Goal: Task Accomplishment & Management: Manage account settings

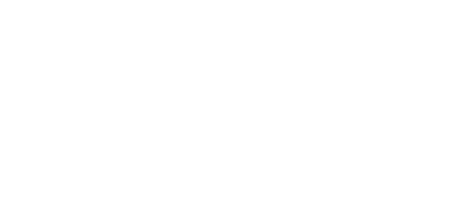
click at [271, 0] on html at bounding box center [225, 0] width 451 height 0
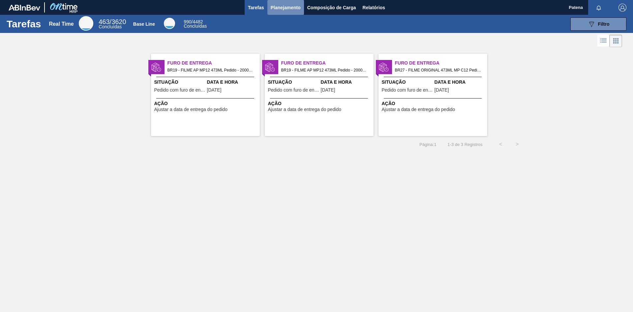
click at [300, 10] on span "Planejamento" at bounding box center [286, 8] width 30 height 8
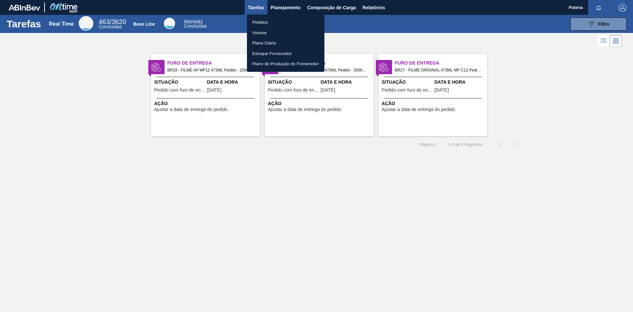
click at [284, 22] on li "Pedidos" at bounding box center [286, 22] width 78 height 11
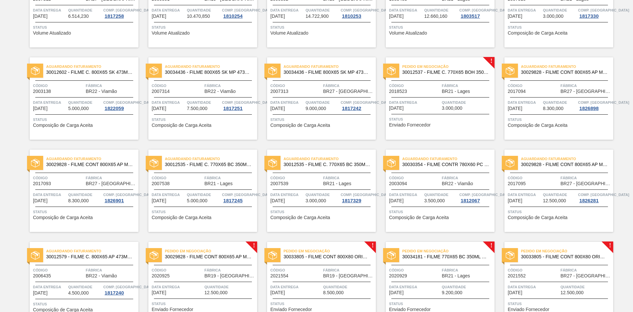
scroll to position [12, 0]
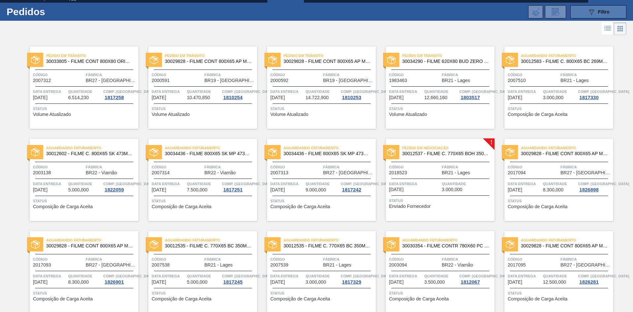
click at [450, 14] on button "089F7B8B-B2A5-4AFE-B5C0-19BA573D28AC Filtro" at bounding box center [599, 11] width 56 height 13
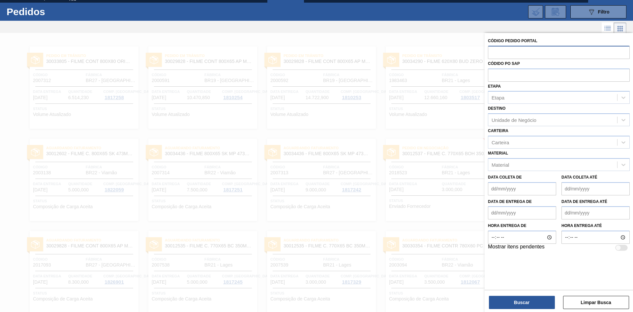
click at [450, 54] on input "text" at bounding box center [559, 52] width 142 height 13
type input "2016936"
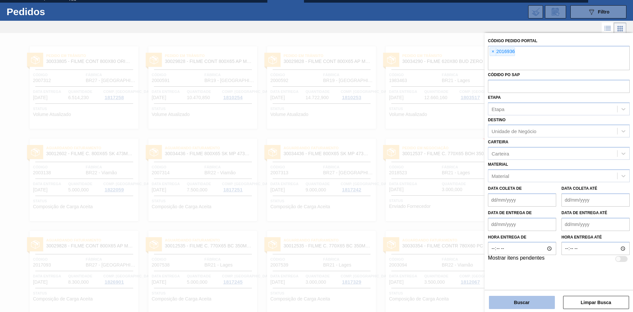
click at [450, 209] on button "Buscar" at bounding box center [522, 302] width 66 height 13
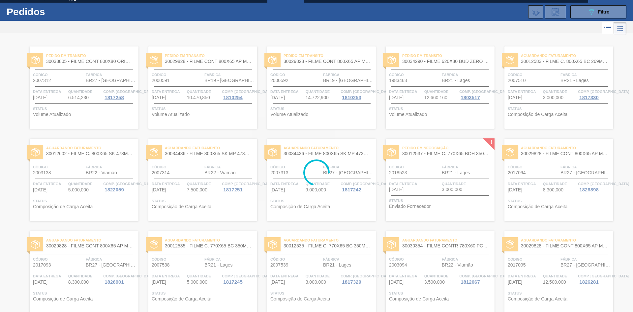
scroll to position [0, 0]
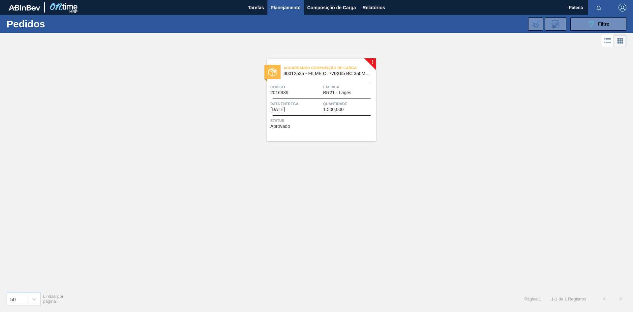
click at [311, 102] on span "Data entrega" at bounding box center [296, 104] width 51 height 7
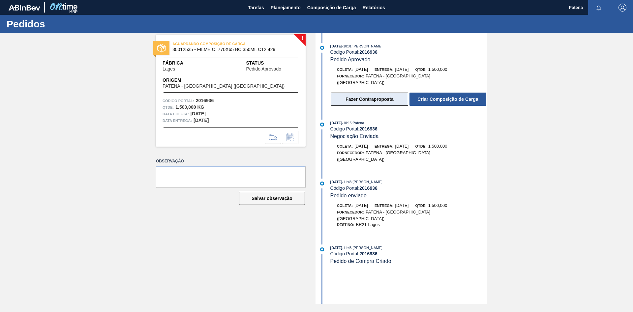
click at [399, 97] on button "Fazer Contraproposta" at bounding box center [369, 99] width 77 height 13
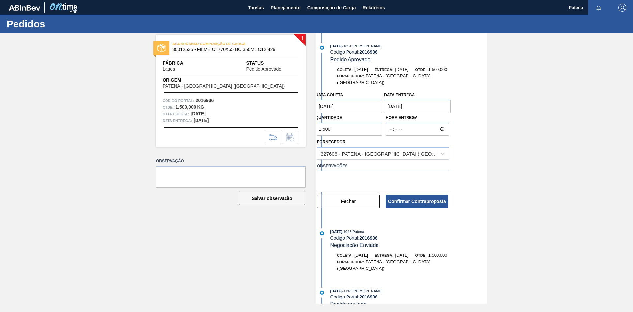
drag, startPoint x: 339, startPoint y: 127, endPoint x: 298, endPoint y: 125, distance: 41.3
click at [316, 125] on input "1.500" at bounding box center [349, 129] width 67 height 13
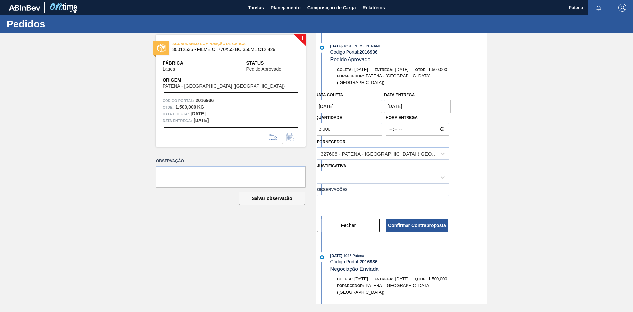
type input "3.000"
click at [345, 201] on textarea at bounding box center [383, 206] width 132 height 22
click at [383, 173] on div at bounding box center [377, 178] width 119 height 10
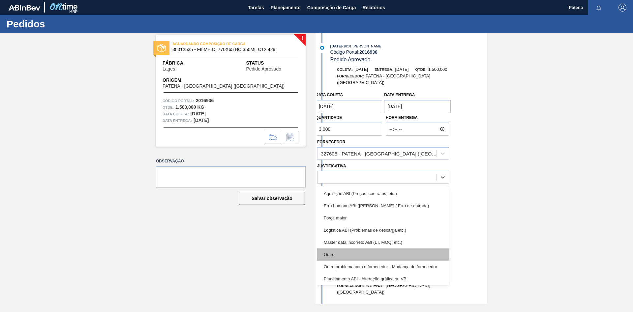
click at [330, 209] on div "Outro" at bounding box center [383, 255] width 132 height 12
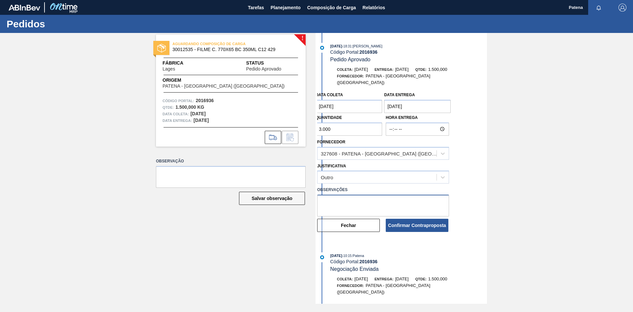
click at [332, 196] on textarea at bounding box center [383, 206] width 132 height 22
type textarea "Quantidade minima 3.000 kg"
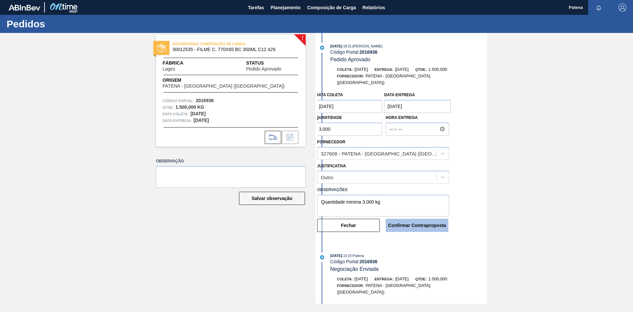
click at [418, 209] on button "Confirmar Contraproposta" at bounding box center [417, 225] width 63 height 13
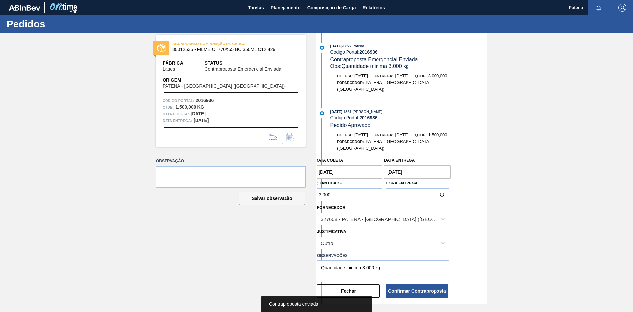
click at [192, 209] on div "AGUARDANDO COMPOSIÇÃO DE CARGA 30012535 - FILME C. 770X65 BC 350ML C12 429 Fábr…" at bounding box center [226, 168] width 160 height 271
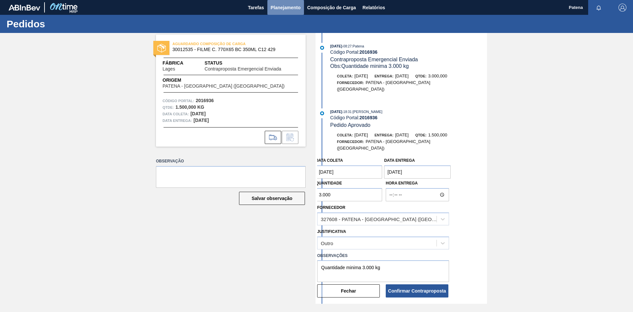
click at [290, 9] on span "Planejamento" at bounding box center [286, 8] width 30 height 8
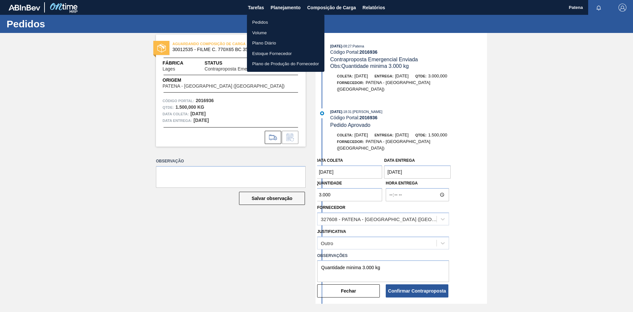
click at [296, 22] on li "Pedidos" at bounding box center [286, 22] width 78 height 11
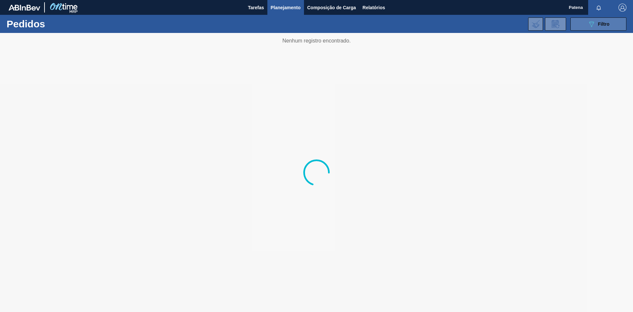
click at [450, 22] on icon "089F7B8B-B2A5-4AFE-B5C0-19BA573D28AC" at bounding box center [592, 24] width 8 height 8
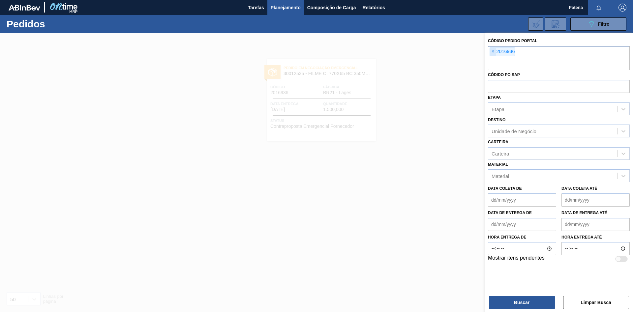
click at [450, 52] on span "×" at bounding box center [493, 52] width 6 height 8
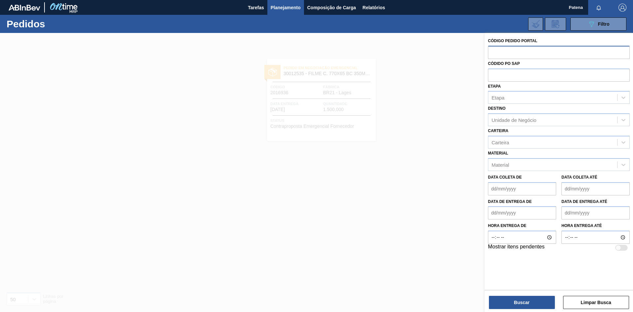
click at [450, 54] on input "text" at bounding box center [559, 52] width 142 height 13
type input "2018523"
click at [450, 209] on button "Buscar" at bounding box center [522, 302] width 66 height 13
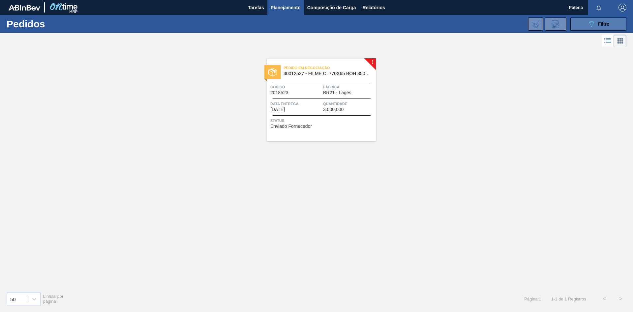
click at [450, 21] on span "Filtro" at bounding box center [604, 23] width 12 height 5
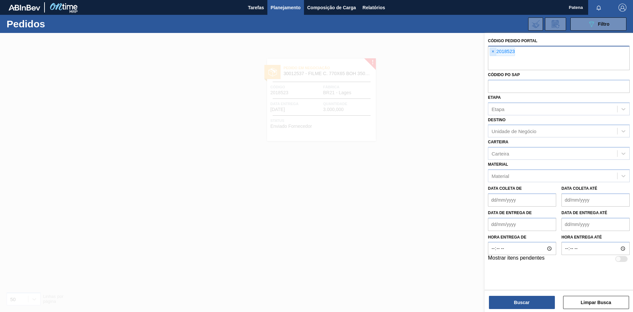
click at [450, 54] on span "×" at bounding box center [493, 52] width 6 height 8
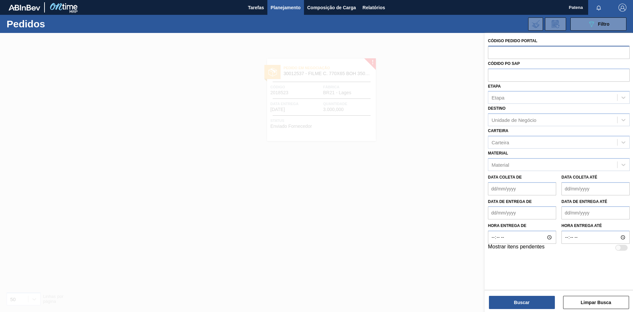
click at [450, 52] on input "text" at bounding box center [559, 52] width 142 height 13
type input "2018523"
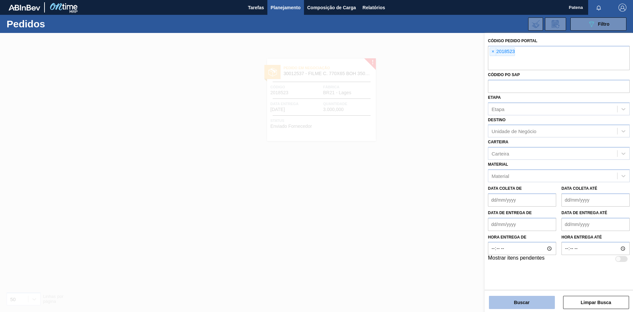
click at [450, 209] on button "Buscar" at bounding box center [522, 302] width 66 height 13
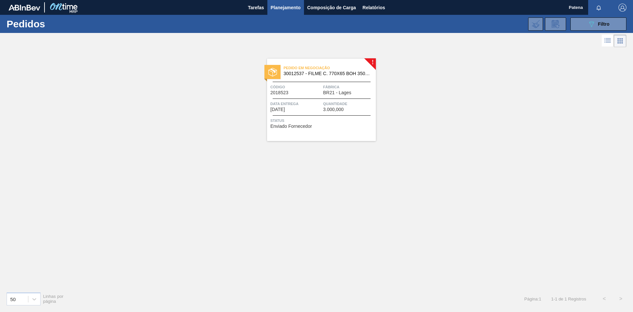
click at [267, 209] on div "! Pedido em Negociação 30012537 - FILME C. 770X65 BOH 350ML C12 429 Código 2018…" at bounding box center [316, 168] width 633 height 238
